Goal: Navigation & Orientation: Find specific page/section

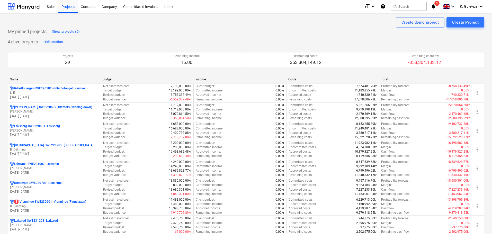
drag, startPoint x: 34, startPoint y: 210, endPoint x: 37, endPoint y: 204, distance: 6.9
click at [34, 210] on p "[DATE] - [DATE]" at bounding box center [54, 211] width 89 height 4
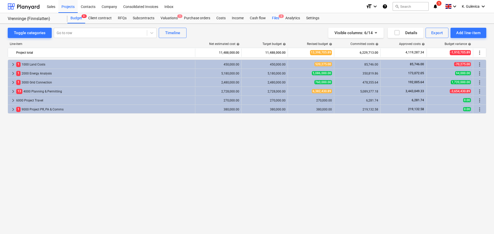
click at [275, 17] on div "Files 2" at bounding box center [275, 18] width 13 height 10
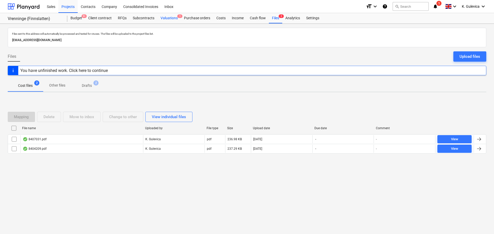
click at [167, 18] on div "Valuations 1" at bounding box center [168, 18] width 23 height 10
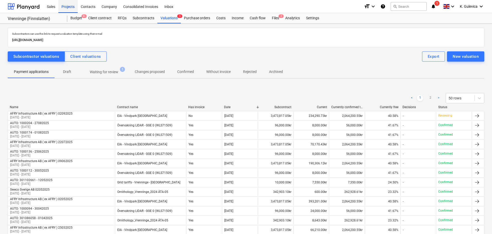
click at [65, 7] on div "Projects" at bounding box center [67, 6] width 19 height 13
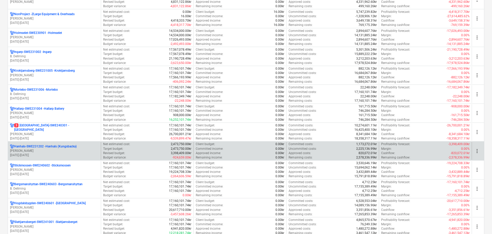
scroll to position [309, 0]
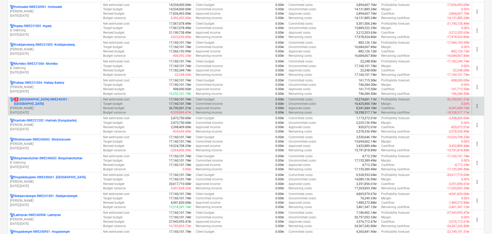
click at [39, 112] on p "01.04.2023 - 31.03.2027" at bounding box center [54, 113] width 89 height 4
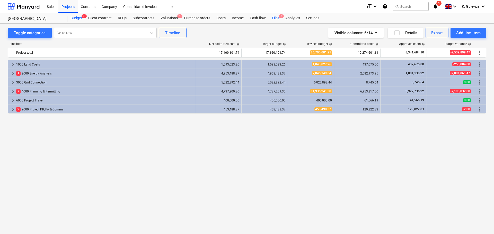
click at [277, 19] on div "Files 2" at bounding box center [275, 18] width 13 height 10
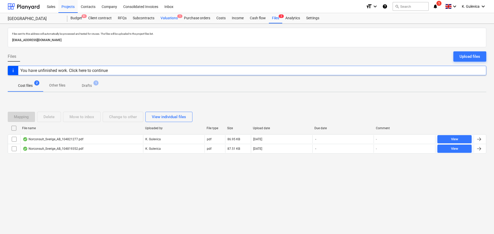
click at [166, 20] on div "Valuations 1" at bounding box center [168, 18] width 23 height 10
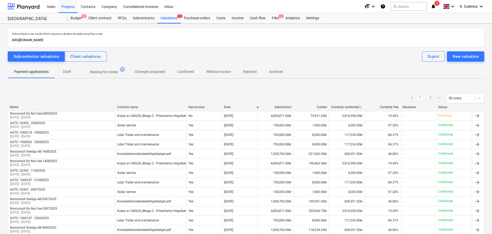
click at [111, 73] on p "Waiting for review" at bounding box center [104, 71] width 29 height 5
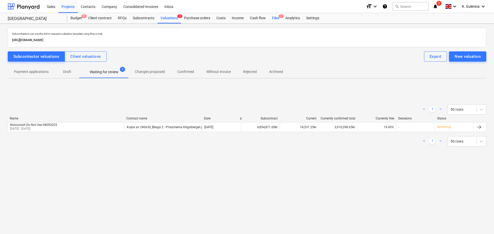
click at [274, 17] on div "Files 2" at bounding box center [275, 18] width 13 height 10
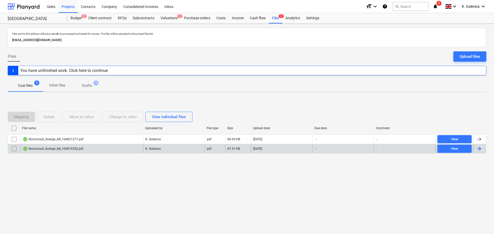
click at [79, 151] on div "Norconsult_Sverige_AB_104819352.pdf" at bounding box center [53, 149] width 61 height 4
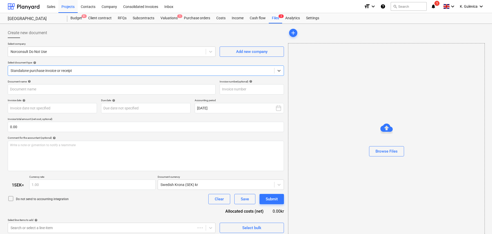
type input "104819352"
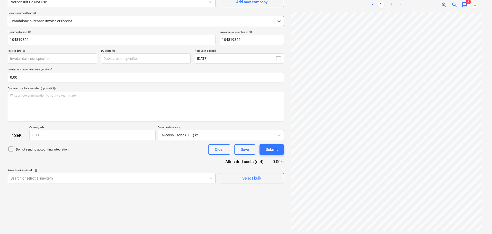
scroll to position [51, 0]
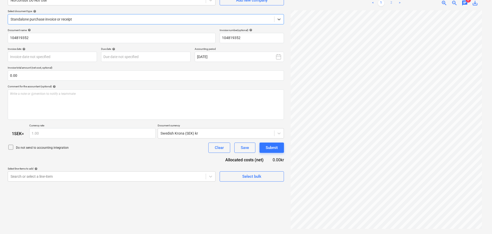
click at [393, 3] on link "2" at bounding box center [392, 3] width 6 height 6
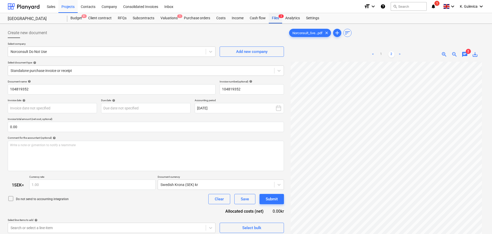
drag, startPoint x: 274, startPoint y: 19, endPoint x: 272, endPoint y: 21, distance: 2.8
click at [274, 19] on div "Files 2" at bounding box center [275, 18] width 13 height 10
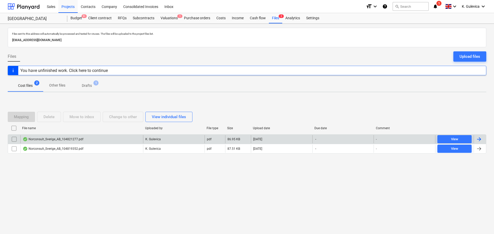
click at [93, 139] on div "Norconsult_Sverige_AB_104821277.pdf" at bounding box center [81, 139] width 123 height 8
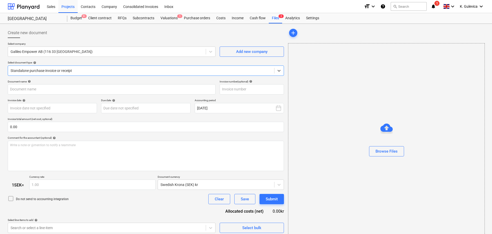
type input "104821277"
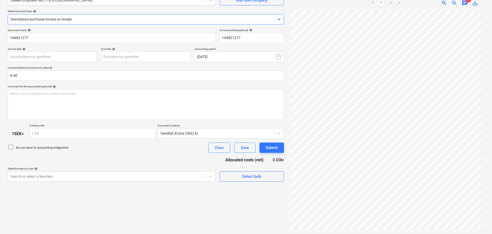
click at [392, 3] on link "2" at bounding box center [392, 3] width 6 height 6
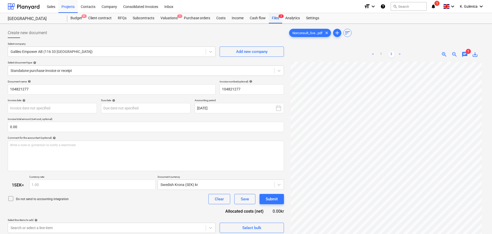
click at [273, 19] on div "Files 2" at bounding box center [275, 18] width 13 height 10
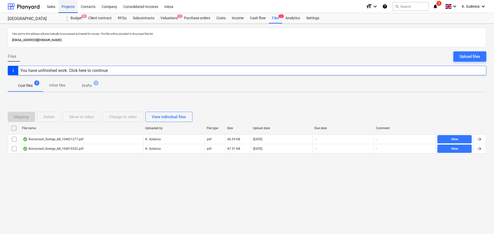
click at [66, 6] on div "Projects" at bounding box center [67, 6] width 19 height 13
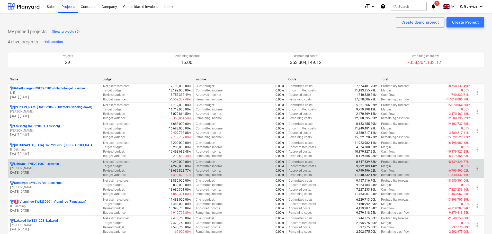
click at [53, 167] on p "[PERSON_NAME]" at bounding box center [54, 168] width 89 height 4
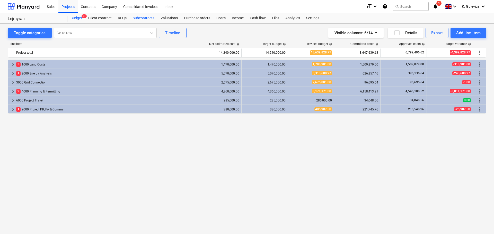
click at [147, 18] on div "Subcontracts" at bounding box center [144, 18] width 28 height 10
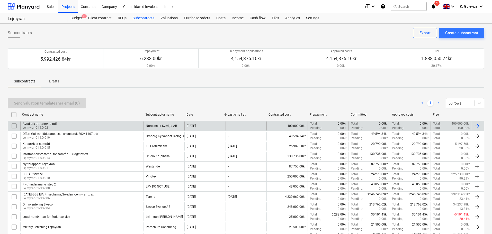
click at [87, 125] on div "Avtal-ark-utr-Lejmyra.pdf Lejmyran01-SO-021" at bounding box center [81, 126] width 123 height 9
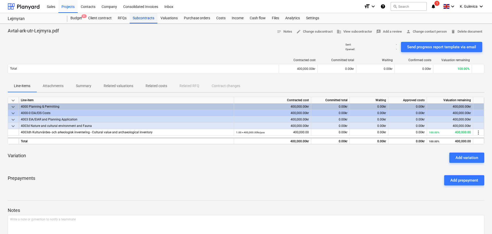
click at [140, 21] on div "Subcontracts" at bounding box center [144, 18] width 28 height 10
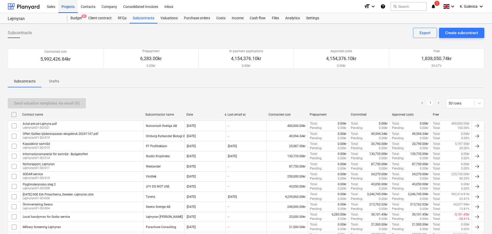
click at [69, 5] on div "Projects" at bounding box center [67, 6] width 19 height 13
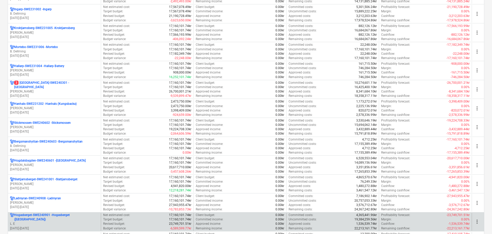
scroll to position [335, 0]
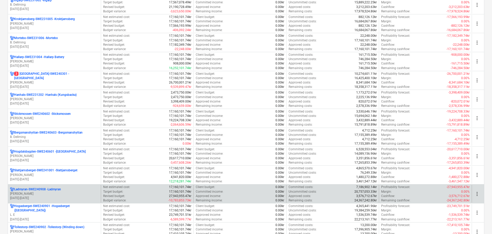
click at [39, 193] on p "[PERSON_NAME]" at bounding box center [54, 194] width 89 height 4
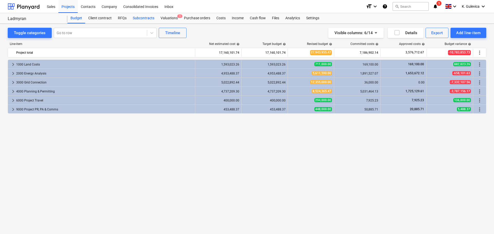
click at [144, 19] on div "Subcontracts" at bounding box center [144, 18] width 28 height 10
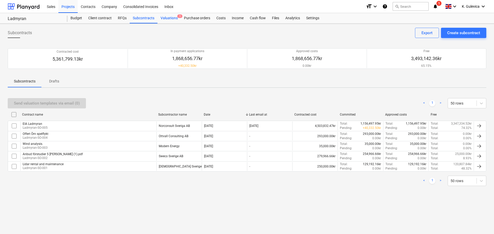
click at [169, 17] on div "Valuations 1" at bounding box center [168, 18] width 23 height 10
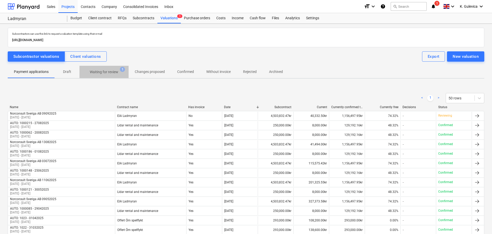
click at [107, 71] on p "Waiting for review" at bounding box center [104, 71] width 29 height 5
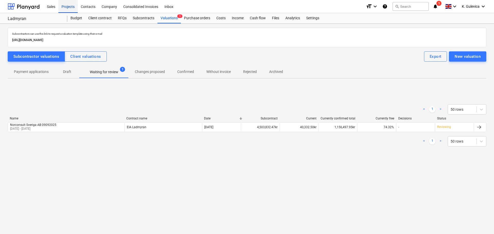
click at [66, 6] on div "Projects" at bounding box center [67, 6] width 19 height 13
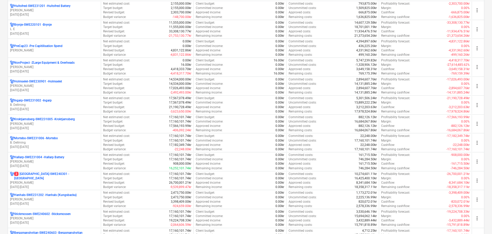
scroll to position [257, 0]
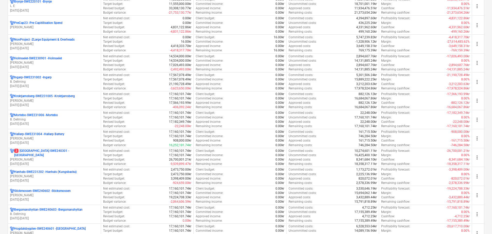
click at [37, 154] on p "3 Hogstberget-SWE240301 - Hogstberget" at bounding box center [56, 153] width 85 height 9
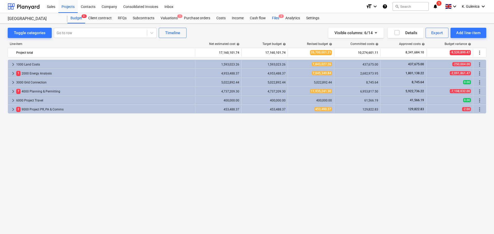
drag, startPoint x: 278, startPoint y: 17, endPoint x: 276, endPoint y: 21, distance: 3.9
click at [279, 17] on span "2" at bounding box center [281, 16] width 5 height 4
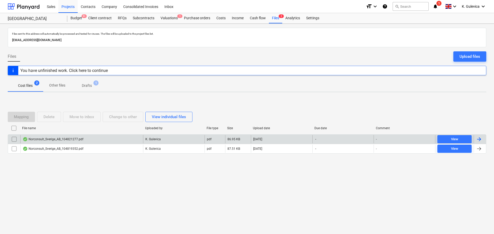
click at [55, 139] on div "Norconsult_Sverige_AB_104821277.pdf" at bounding box center [53, 139] width 61 height 4
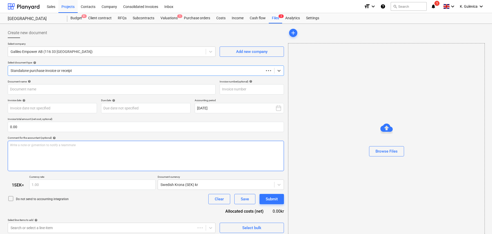
type input "104821277"
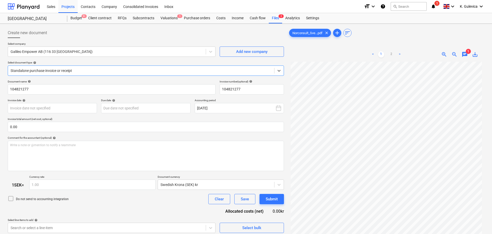
scroll to position [51, 0]
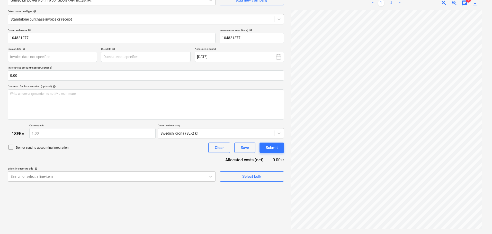
click at [392, 3] on link "2" at bounding box center [392, 3] width 6 height 6
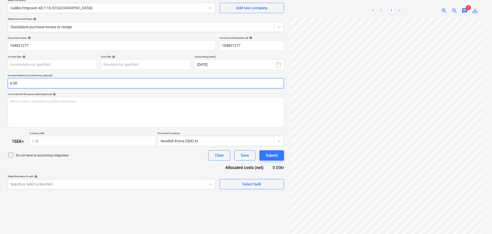
scroll to position [0, 0]
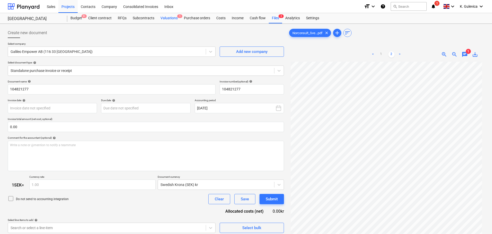
drag, startPoint x: 169, startPoint y: 17, endPoint x: 172, endPoint y: 22, distance: 5.7
click at [169, 18] on div "Valuations 1" at bounding box center [168, 18] width 23 height 10
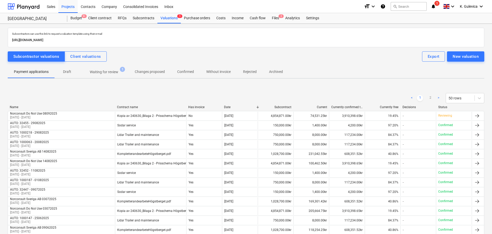
click at [102, 71] on p "Waiting for review" at bounding box center [104, 71] width 29 height 5
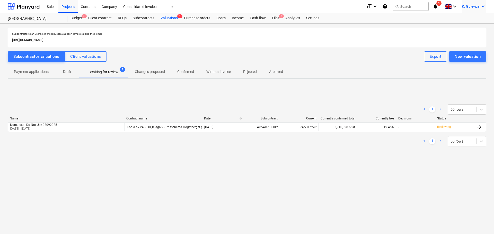
click at [478, 4] on span "K. Gulevica" at bounding box center [471, 6] width 18 height 4
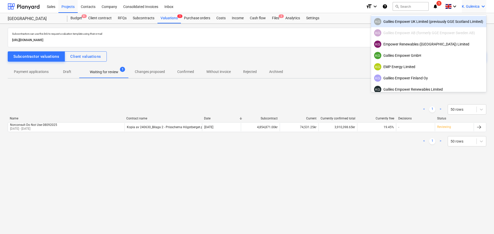
click at [401, 22] on div "KG Galileo Empower UK Limited (previously GGE Scotland Limited)" at bounding box center [428, 21] width 109 height 7
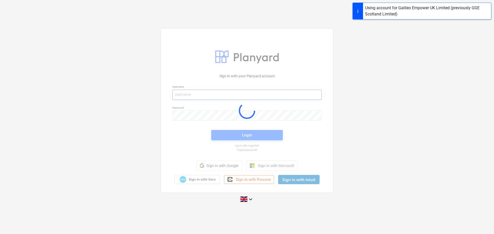
type input "kg@empower-re.ie"
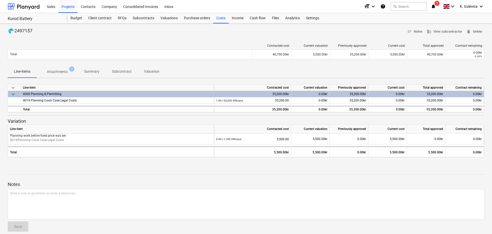
click at [88, 68] on span "Summary" at bounding box center [92, 71] width 28 height 8
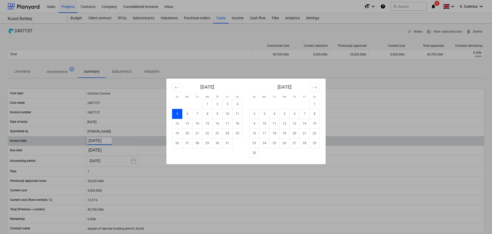
click at [106, 140] on body "Sales Projects Contacts Company Consolidated Invoices Inbox format_size keyboar…" at bounding box center [246, 117] width 492 height 234
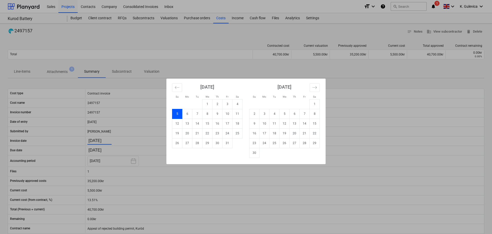
drag, startPoint x: 177, startPoint y: 92, endPoint x: 182, endPoint y: 92, distance: 5.7
click at [177, 92] on div "October 2025" at bounding box center [207, 89] width 71 height 21
click at [178, 86] on icon "Move backward to switch to the previous month." at bounding box center [177, 87] width 5 height 5
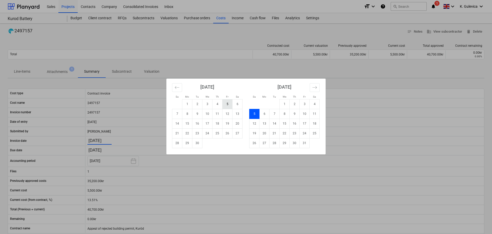
click at [227, 103] on td "5" at bounding box center [228, 104] width 10 height 10
type input "05.09.2025"
